Goal: Complete application form

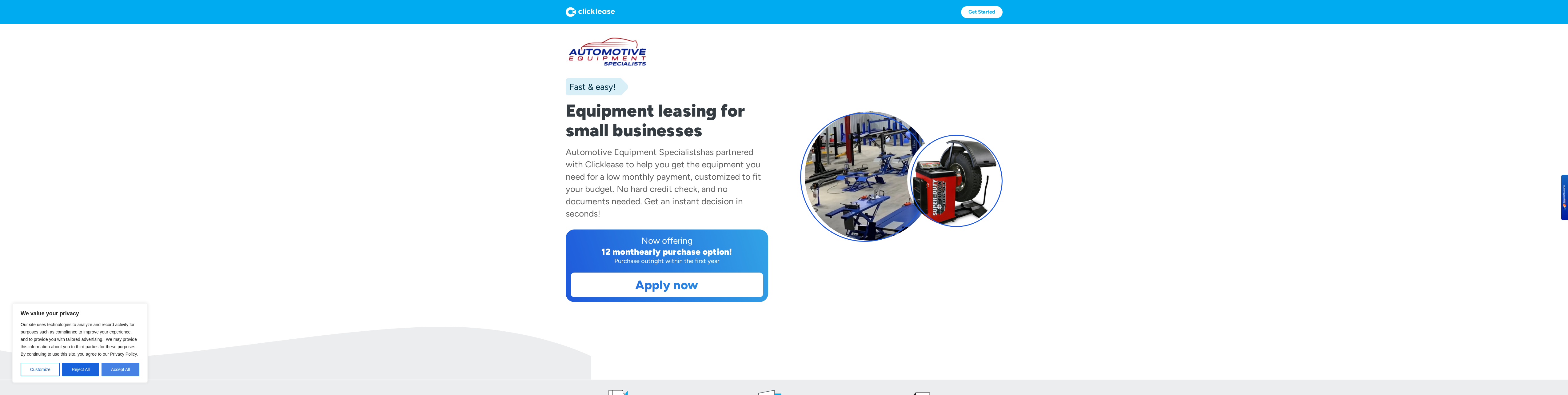
click at [119, 368] on button "Accept All" at bounding box center [121, 369] width 38 height 13
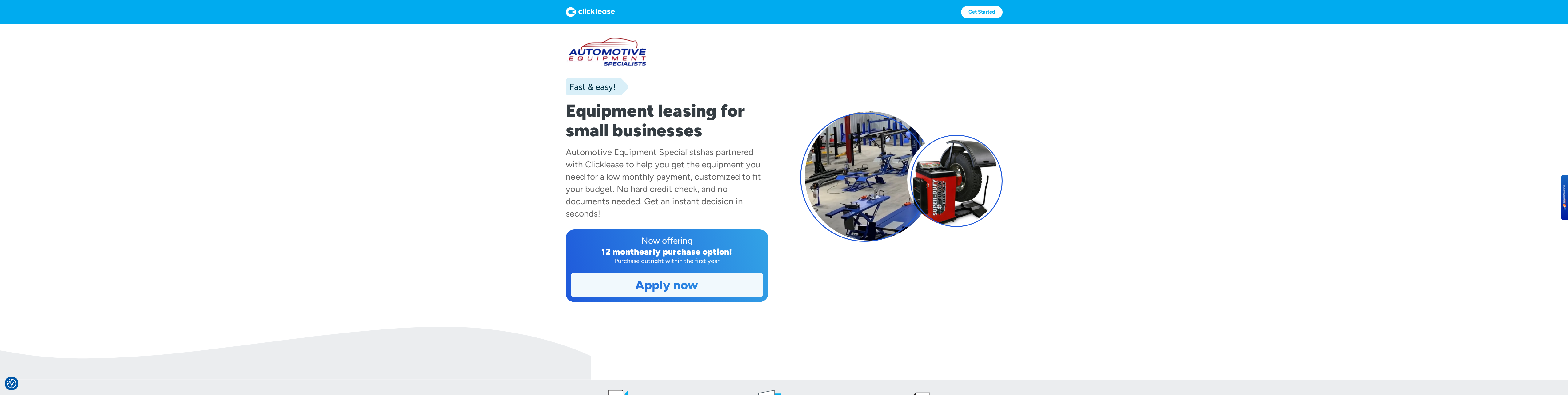
click at [688, 283] on link "Apply now" at bounding box center [667, 284] width 192 height 24
click at [689, 290] on link "Apply now" at bounding box center [667, 284] width 192 height 24
click at [981, 12] on link "Get Started" at bounding box center [982, 12] width 41 height 12
